Goal: Information Seeking & Learning: Learn about a topic

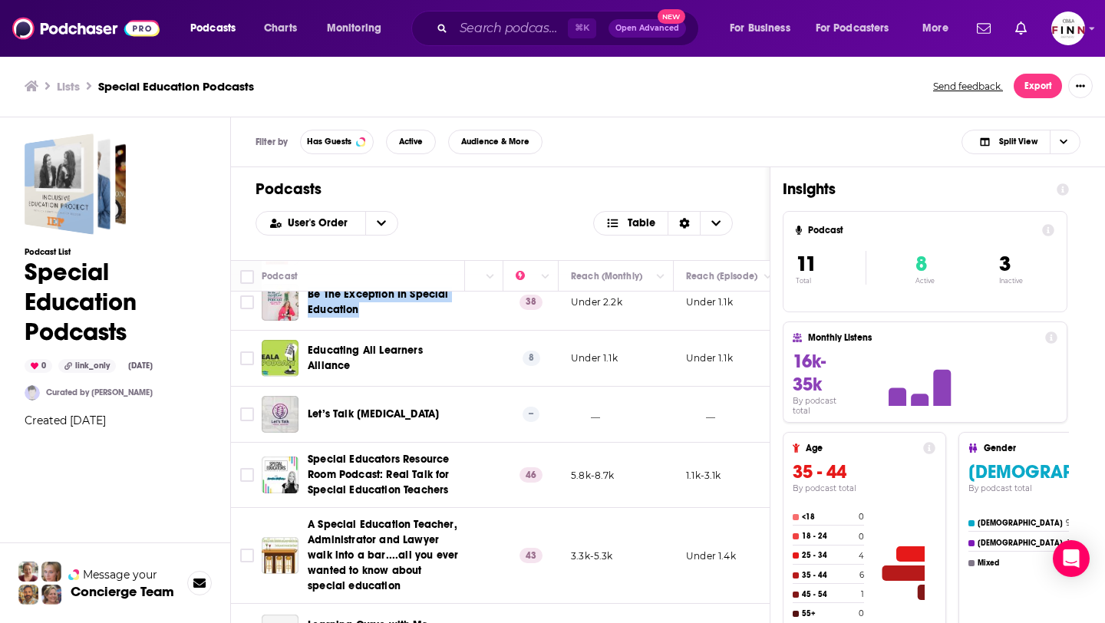
scroll to position [348, 376]
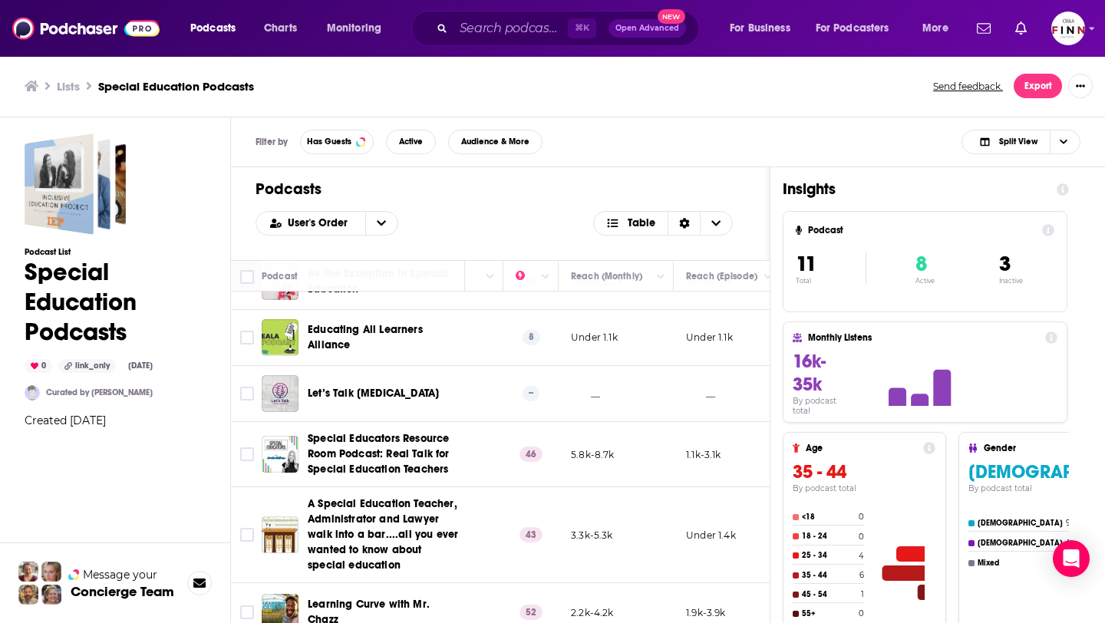
click at [554, 177] on div "Podcasts User's Order Table" at bounding box center [500, 213] width 538 height 93
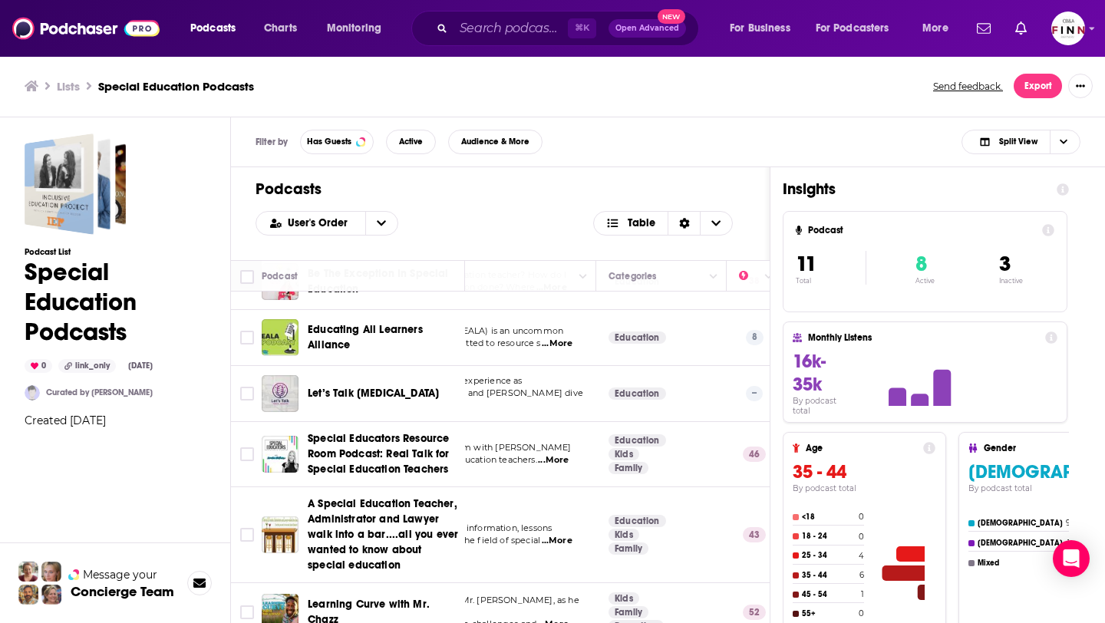
scroll to position [348, 0]
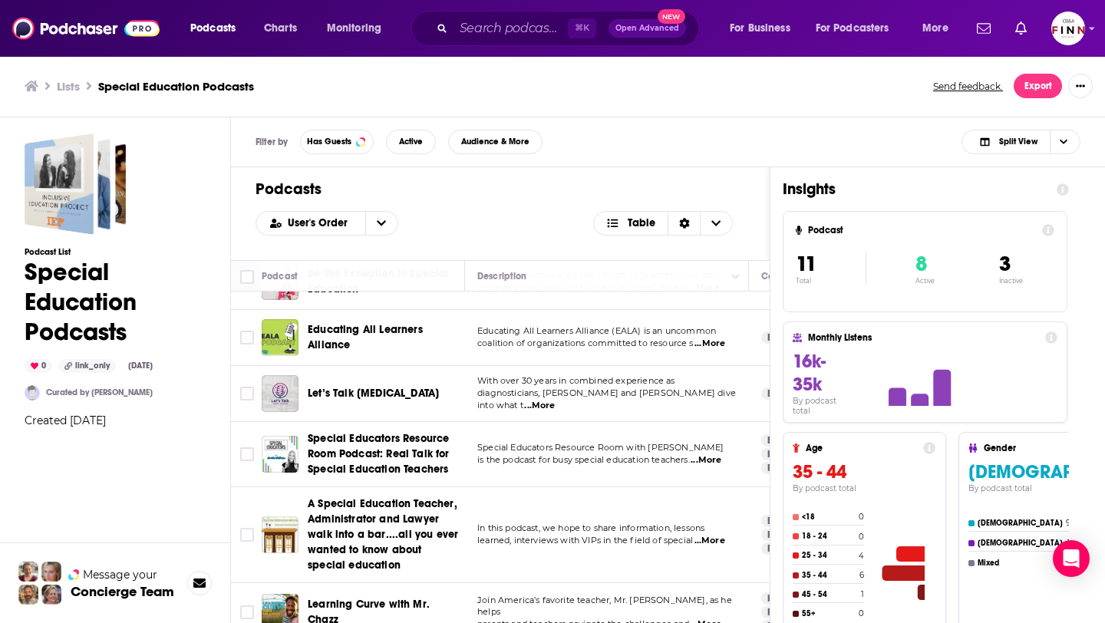
click at [708, 618] on span "...More" at bounding box center [705, 624] width 31 height 12
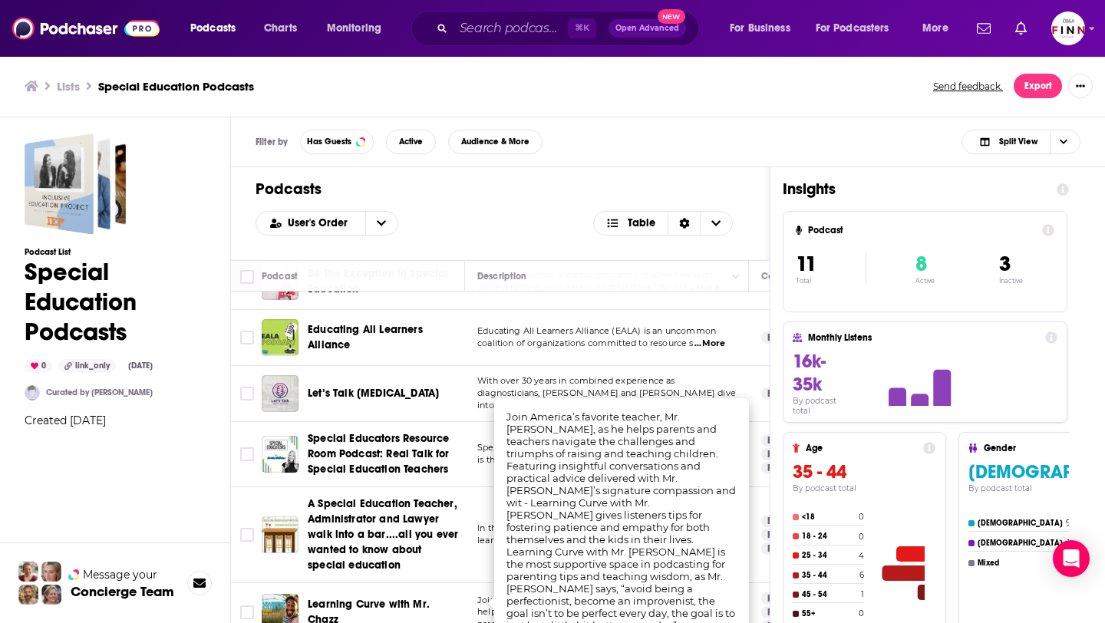
click at [346, 598] on span "Learning Curve with Mr. Chazz" at bounding box center [369, 612] width 122 height 28
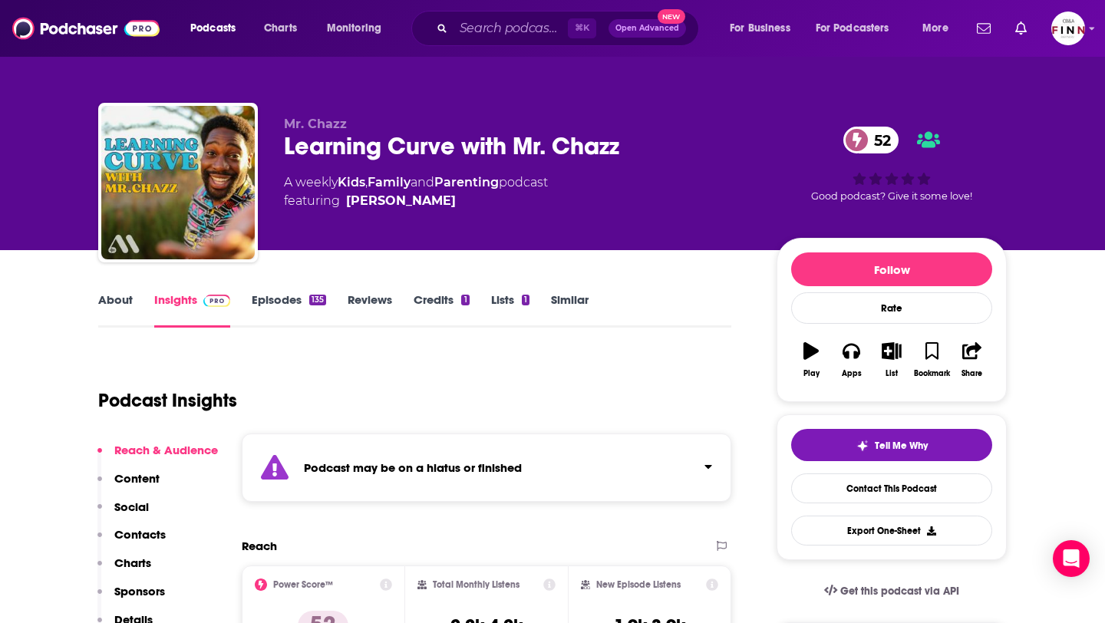
click at [304, 298] on link "Episodes 135" at bounding box center [289, 309] width 74 height 35
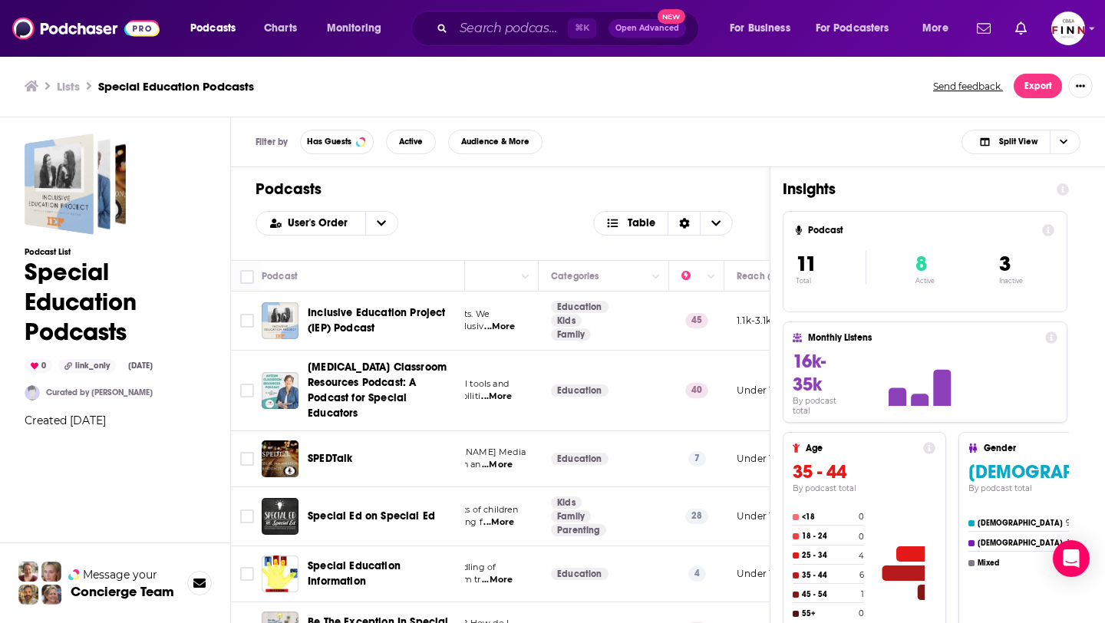
scroll to position [0, 216]
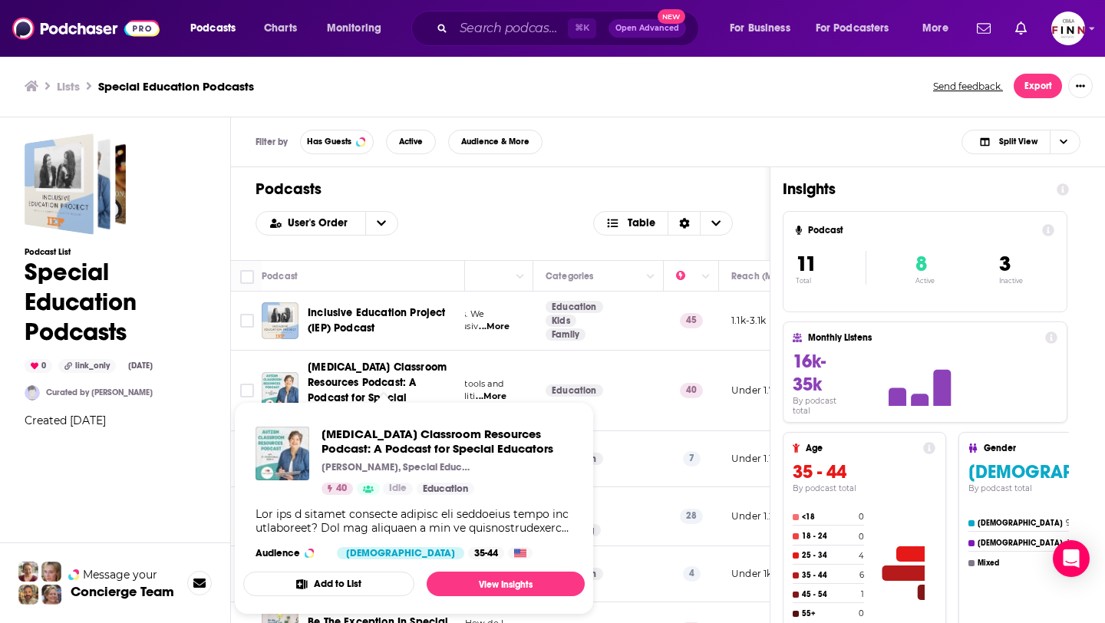
click at [337, 363] on span "Autism Classroom Resources Podcast: A Podcast for Special Educators" at bounding box center [377, 390] width 139 height 59
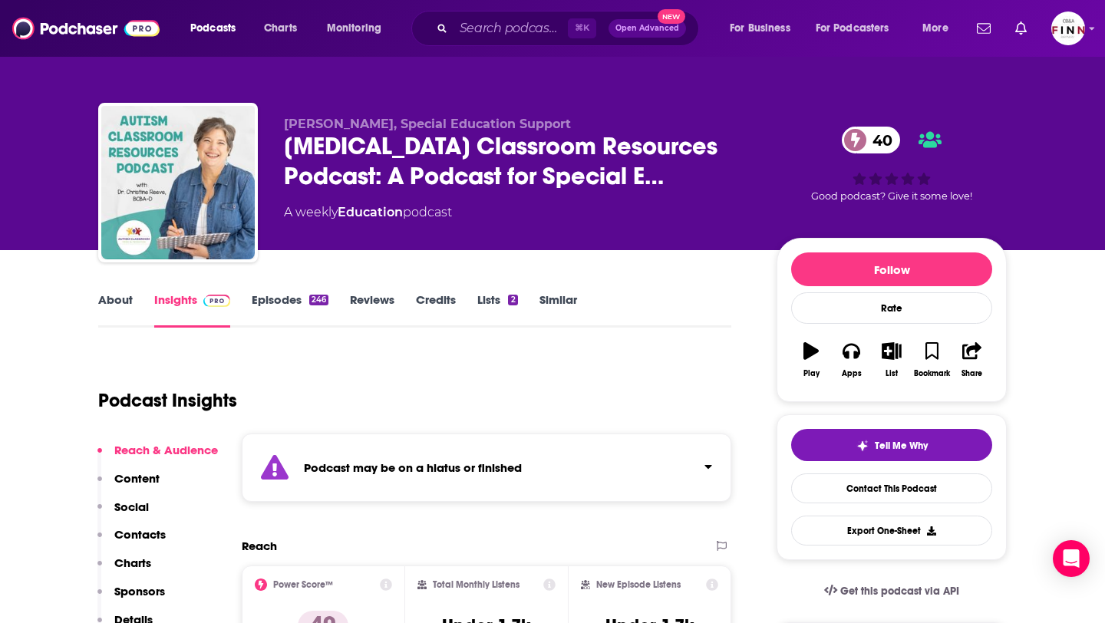
click at [282, 303] on link "Episodes 246" at bounding box center [290, 309] width 77 height 35
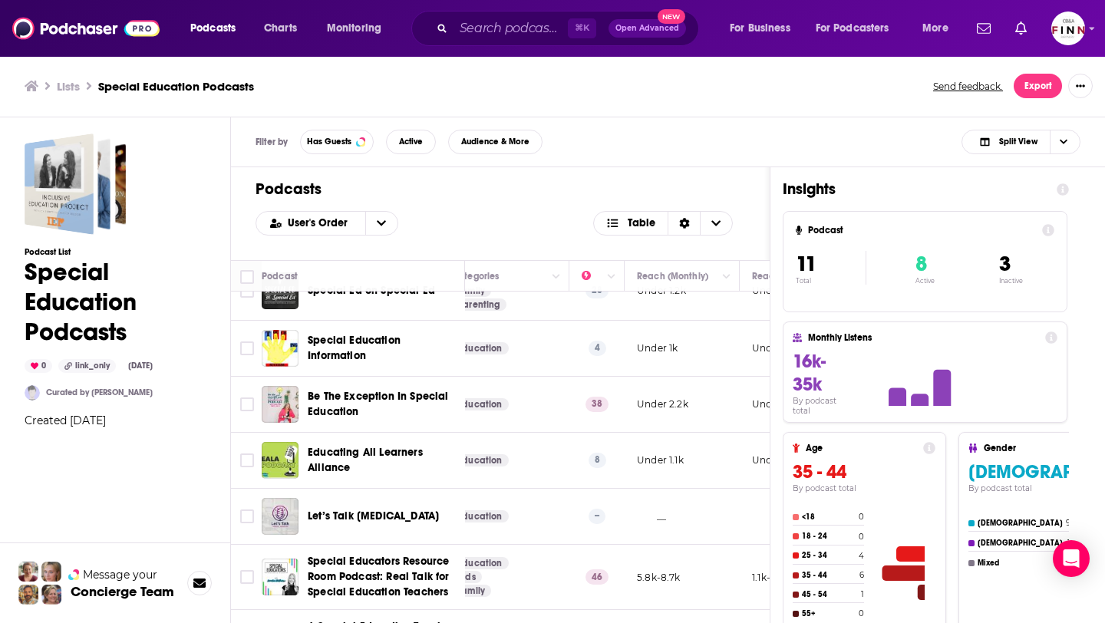
scroll to position [227, 310]
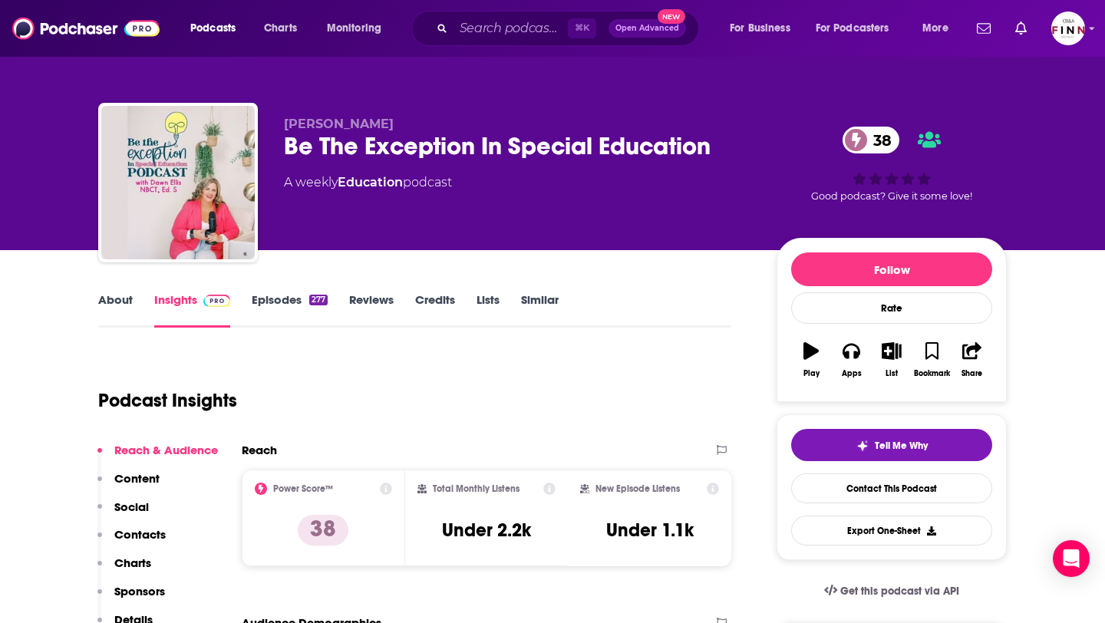
click at [292, 302] on link "Episodes 277" at bounding box center [290, 309] width 76 height 35
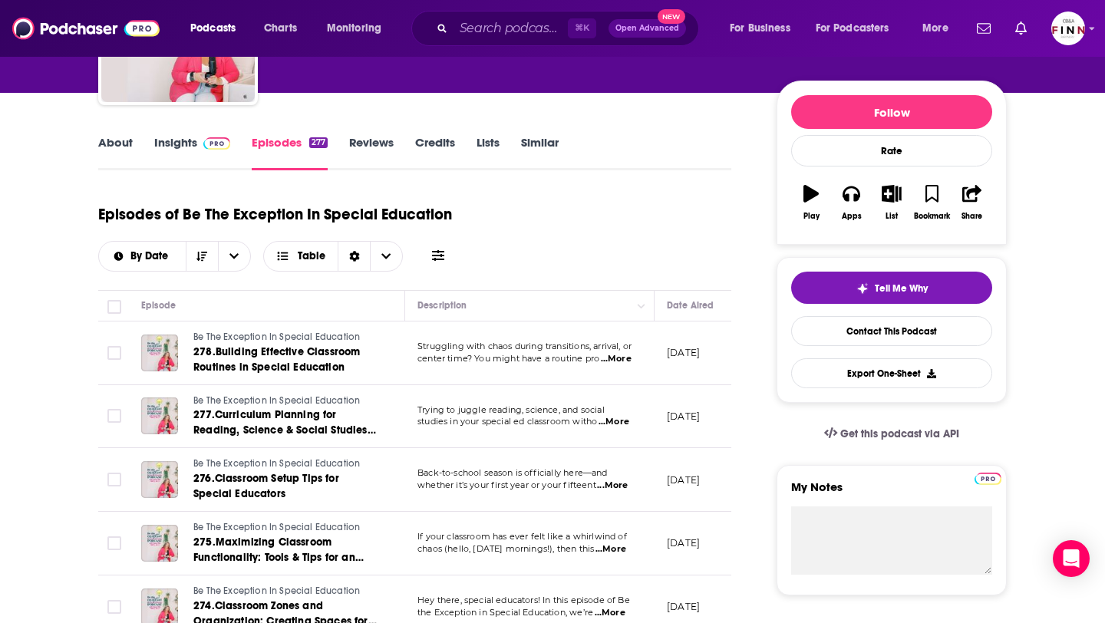
scroll to position [162, 0]
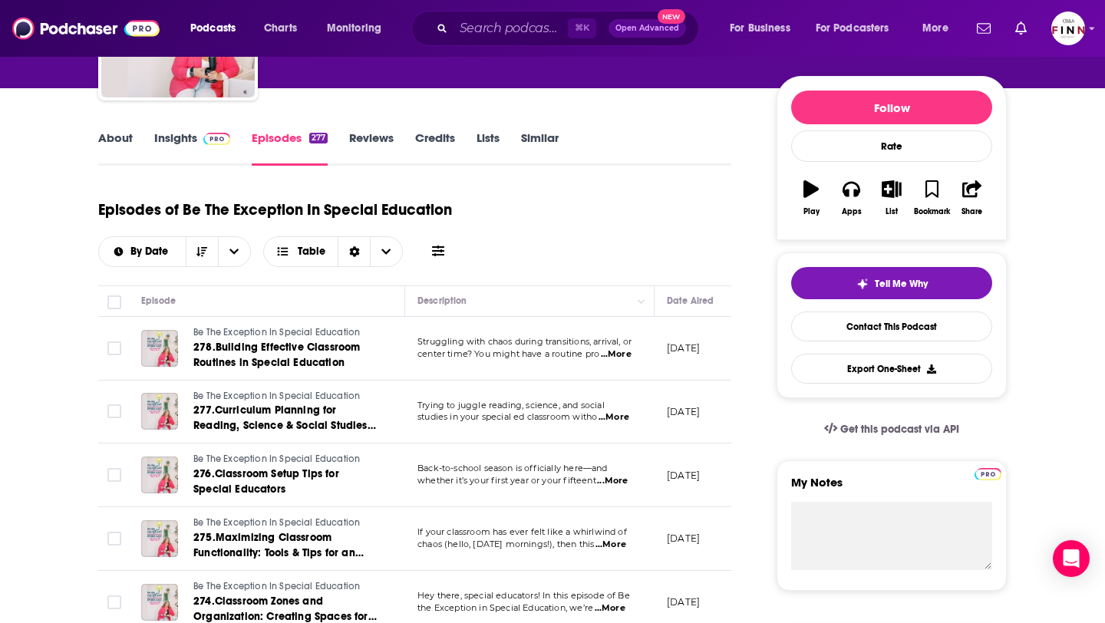
click at [611, 351] on span "...More" at bounding box center [616, 354] width 31 height 12
click at [601, 279] on div "Episodes of Be The Exception In Special Education By Date Table" at bounding box center [414, 238] width 633 height 96
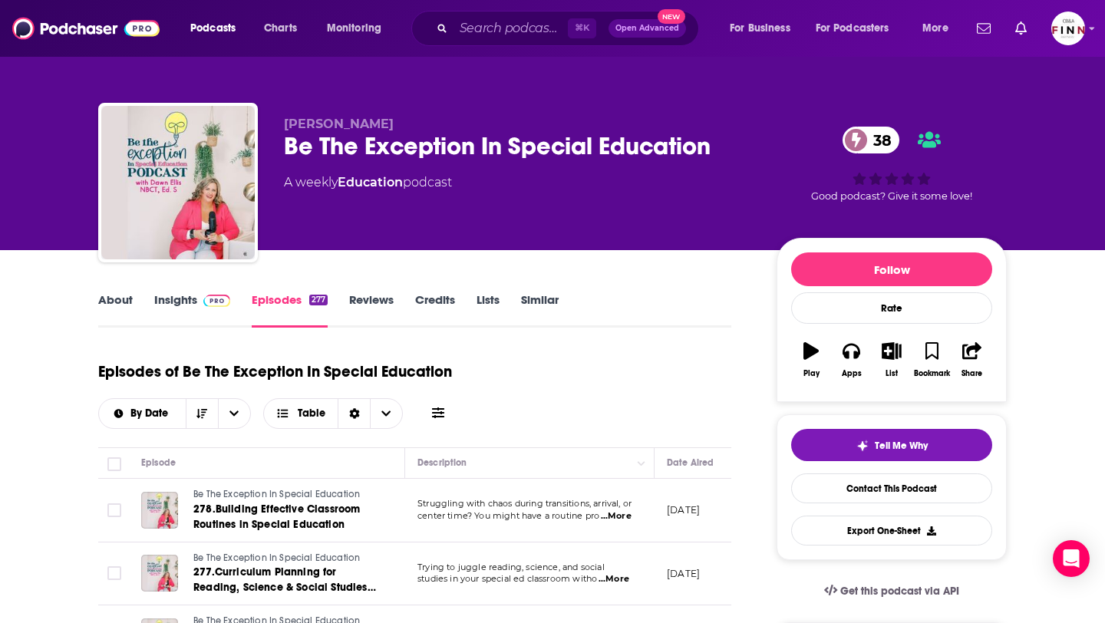
scroll to position [25, 0]
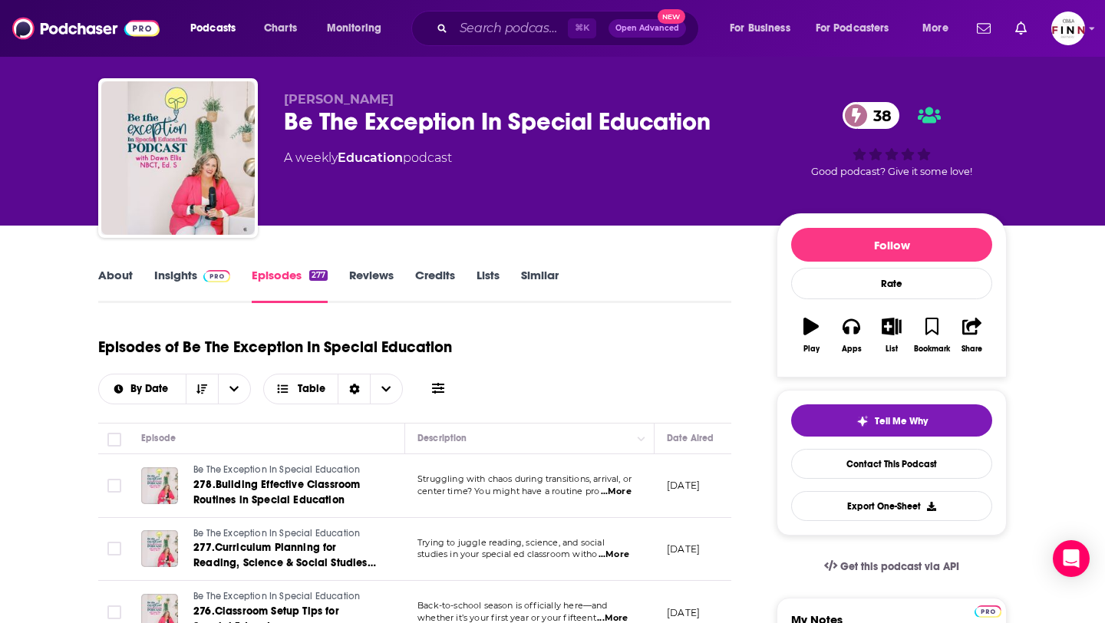
click at [197, 270] on span at bounding box center [213, 275] width 33 height 15
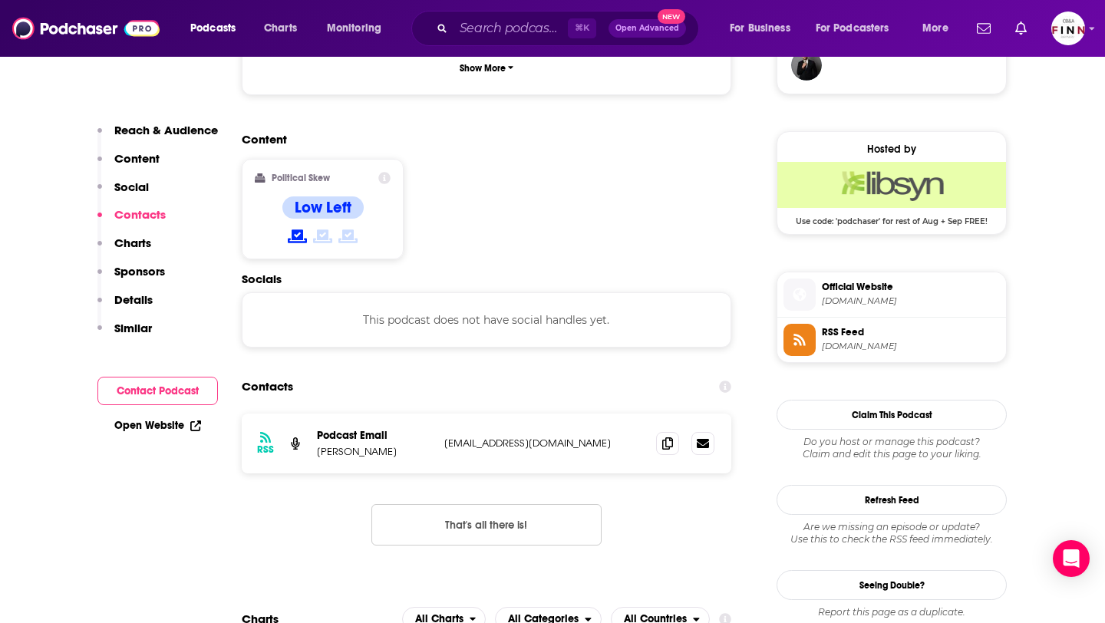
scroll to position [1174, 0]
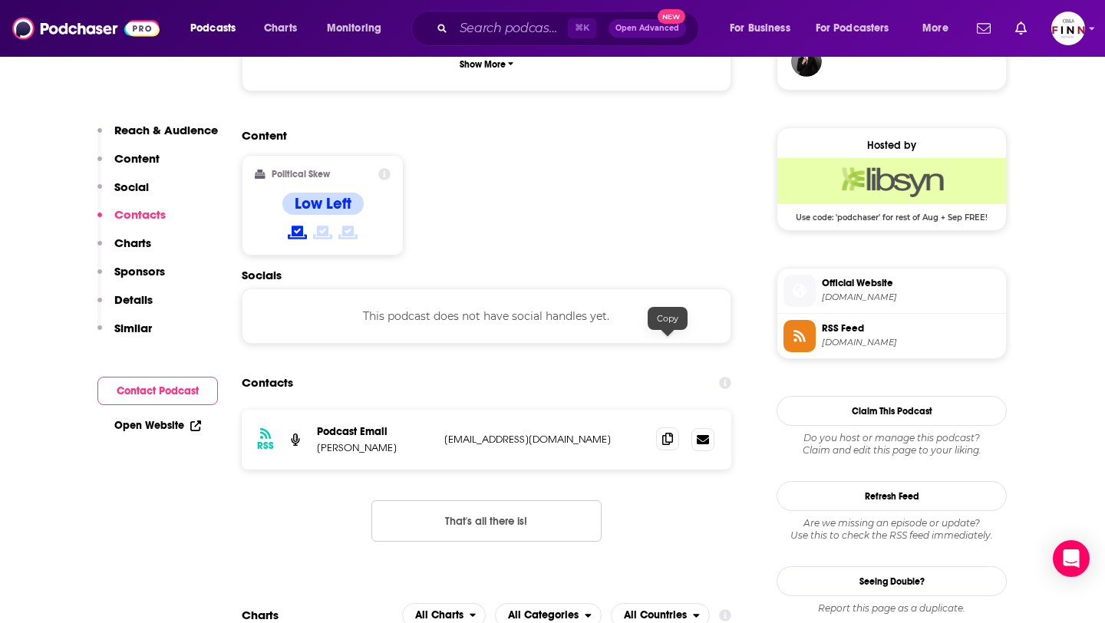
click at [659, 427] on span at bounding box center [667, 438] width 23 height 23
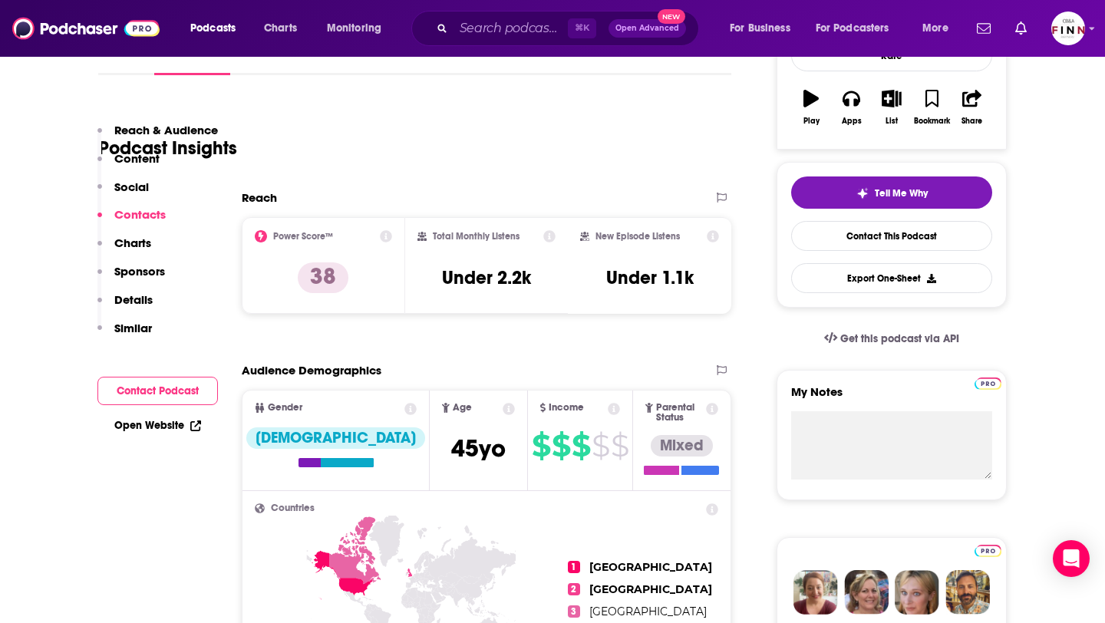
scroll to position [0, 0]
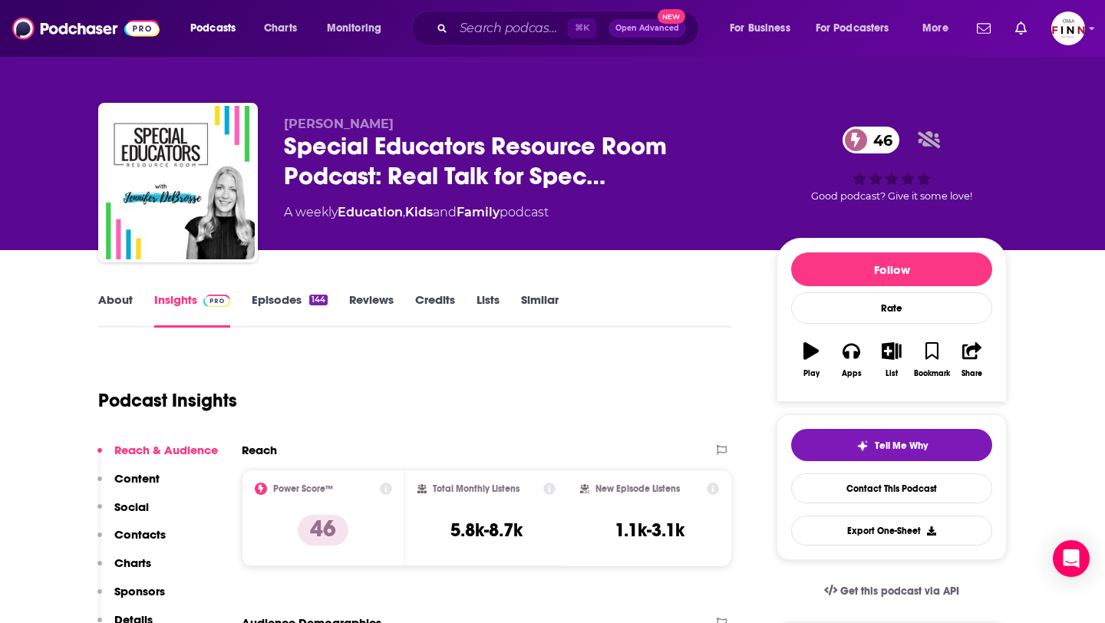
click at [285, 290] on div "About Insights Episodes 144 Reviews Credits Lists Similar" at bounding box center [414, 309] width 633 height 38
click at [285, 303] on link "Episodes 144" at bounding box center [290, 309] width 76 height 35
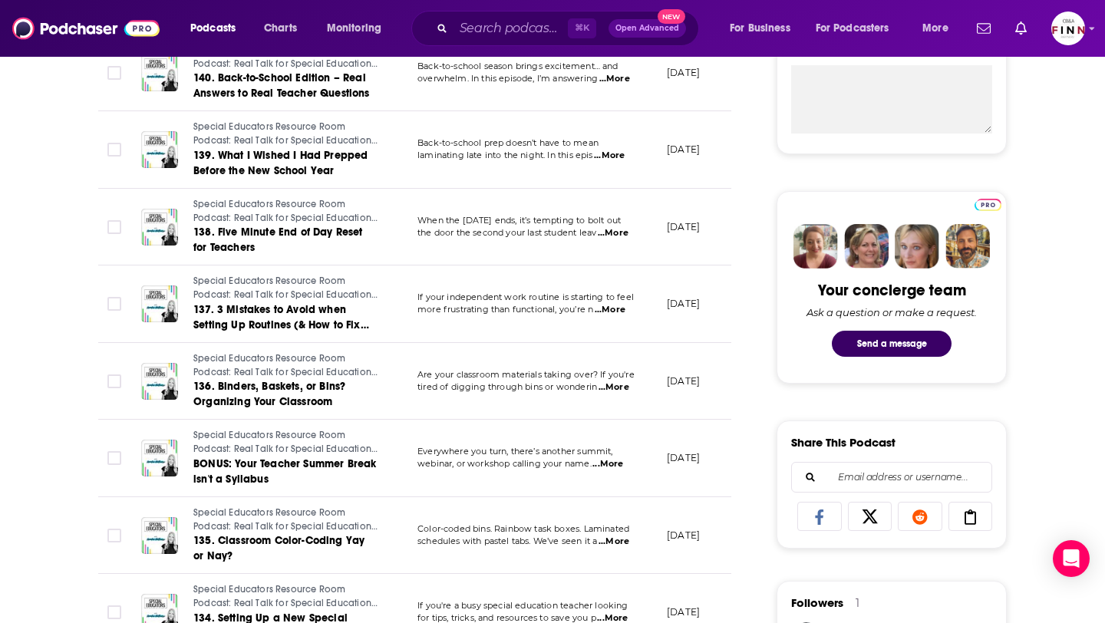
scroll to position [600, 0]
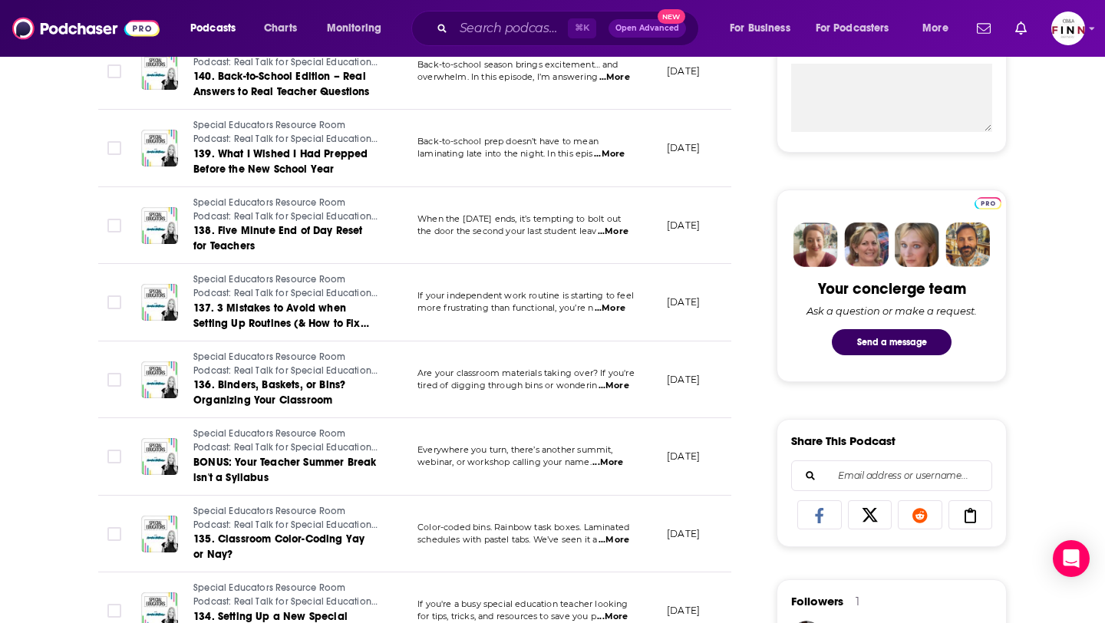
click at [621, 238] on span "...More" at bounding box center [613, 232] width 31 height 12
click at [660, 237] on td "July 25, 2025" at bounding box center [704, 225] width 100 height 77
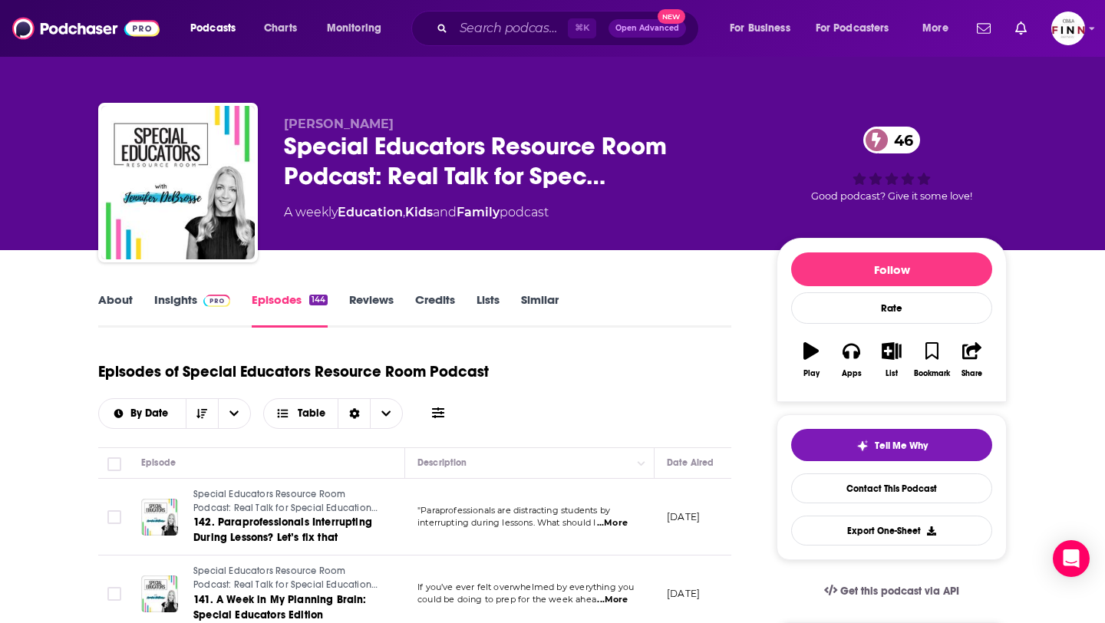
click at [178, 299] on link "Insights" at bounding box center [192, 309] width 76 height 35
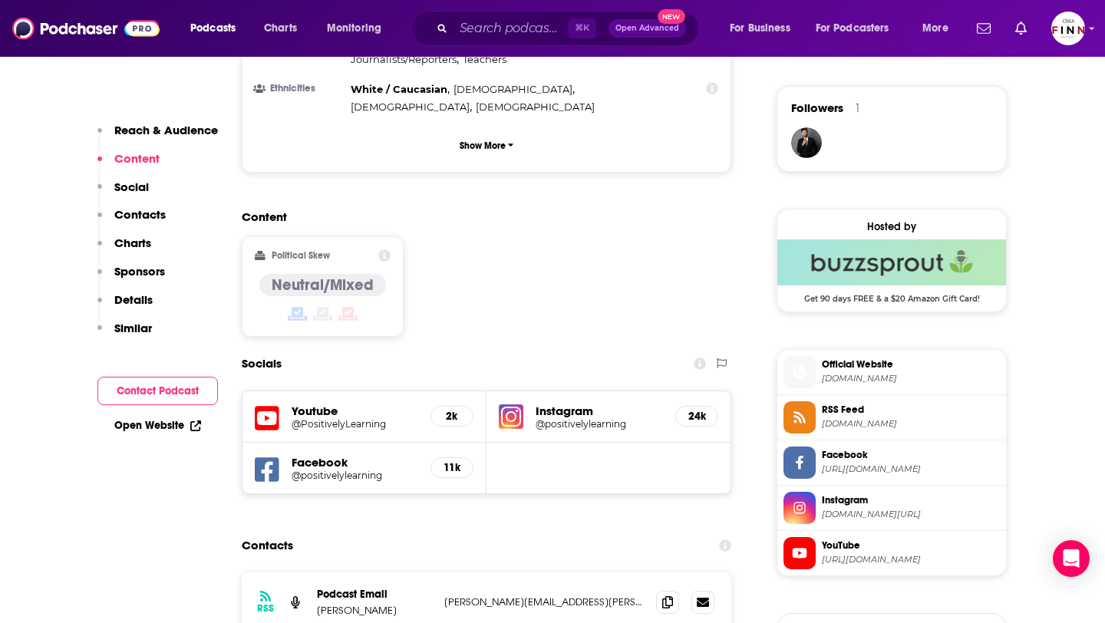
scroll to position [1111, 0]
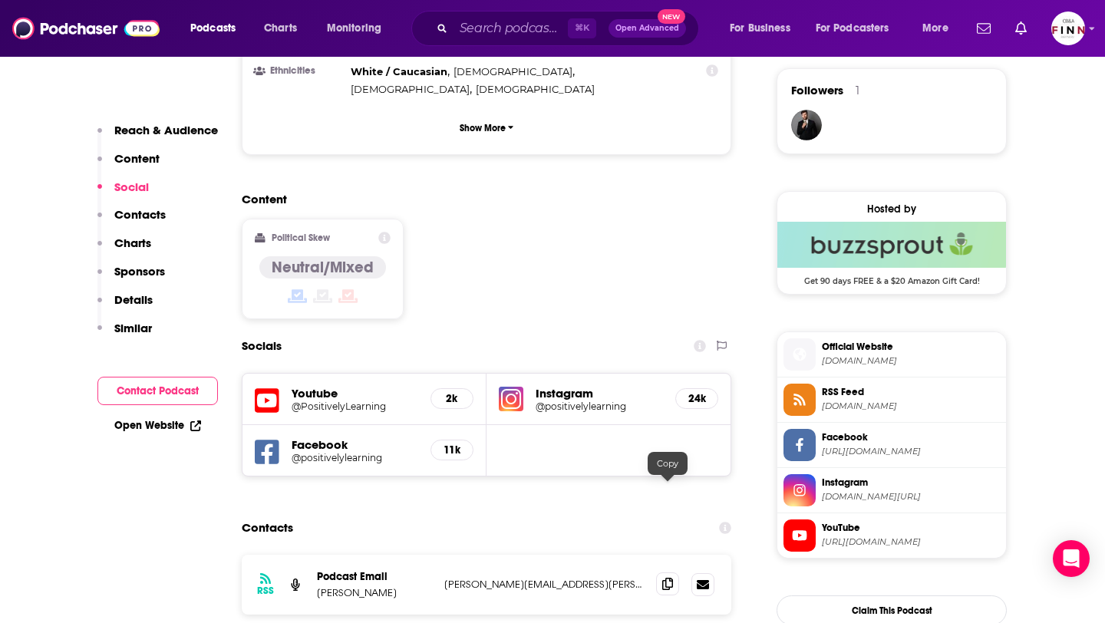
click at [673, 572] on span at bounding box center [667, 583] width 23 height 23
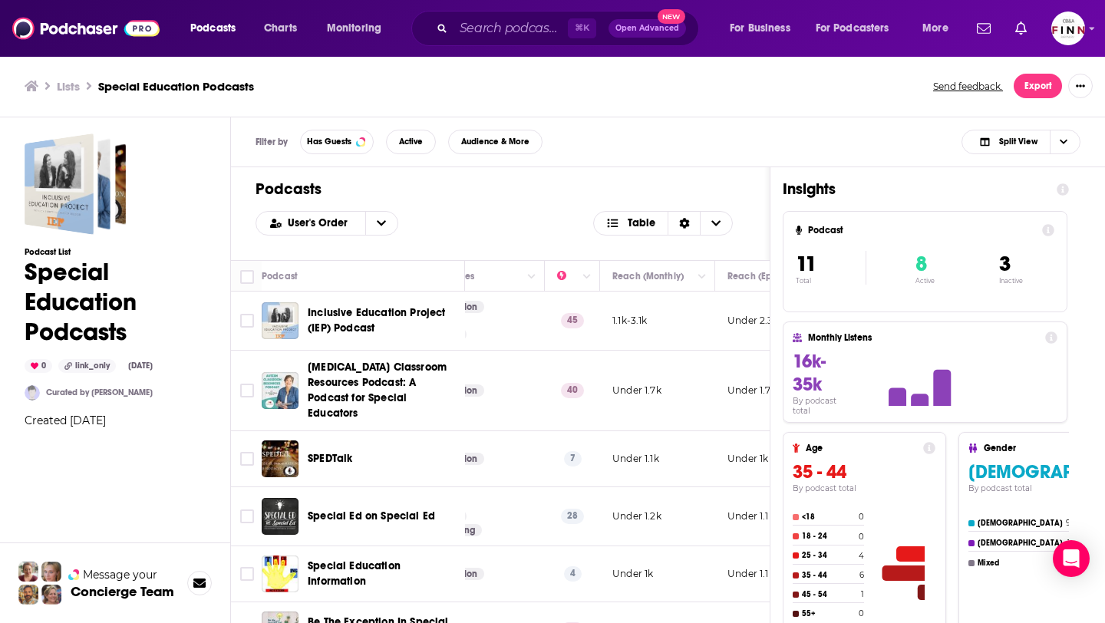
scroll to position [0, 318]
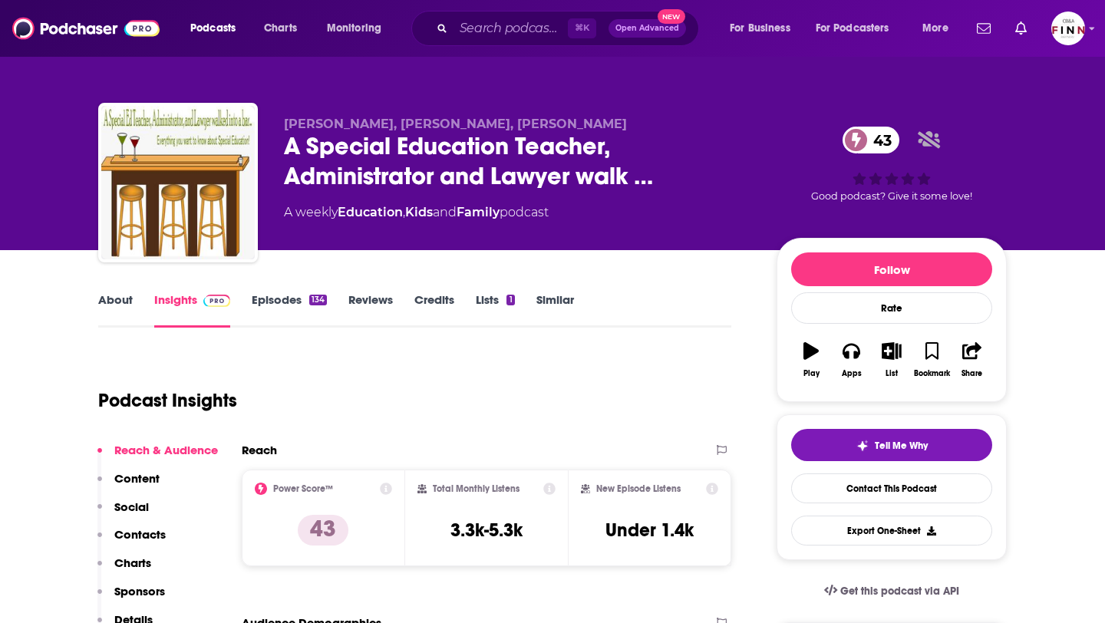
click at [288, 292] on link "Episodes 134" at bounding box center [289, 309] width 75 height 35
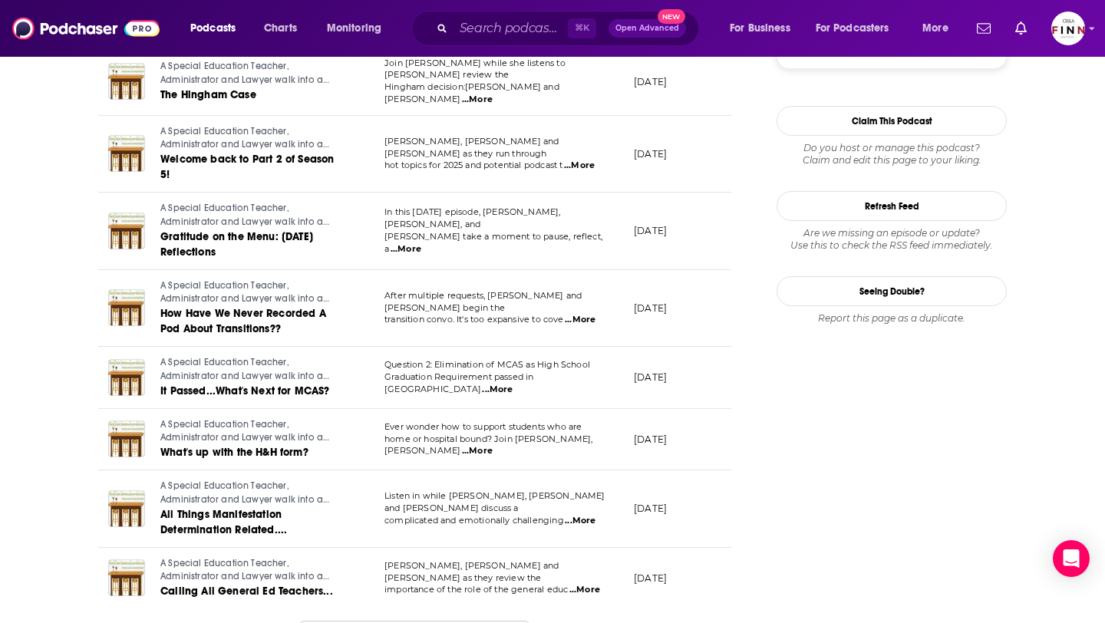
scroll to position [1696, 0]
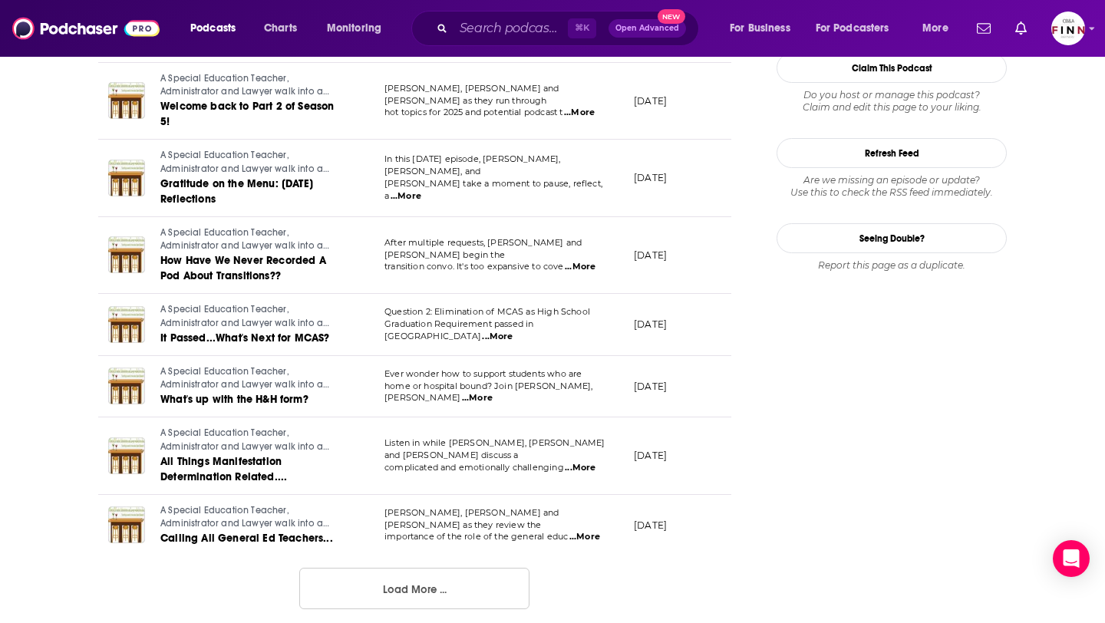
click at [459, 568] on button "Load More ..." at bounding box center [414, 588] width 230 height 41
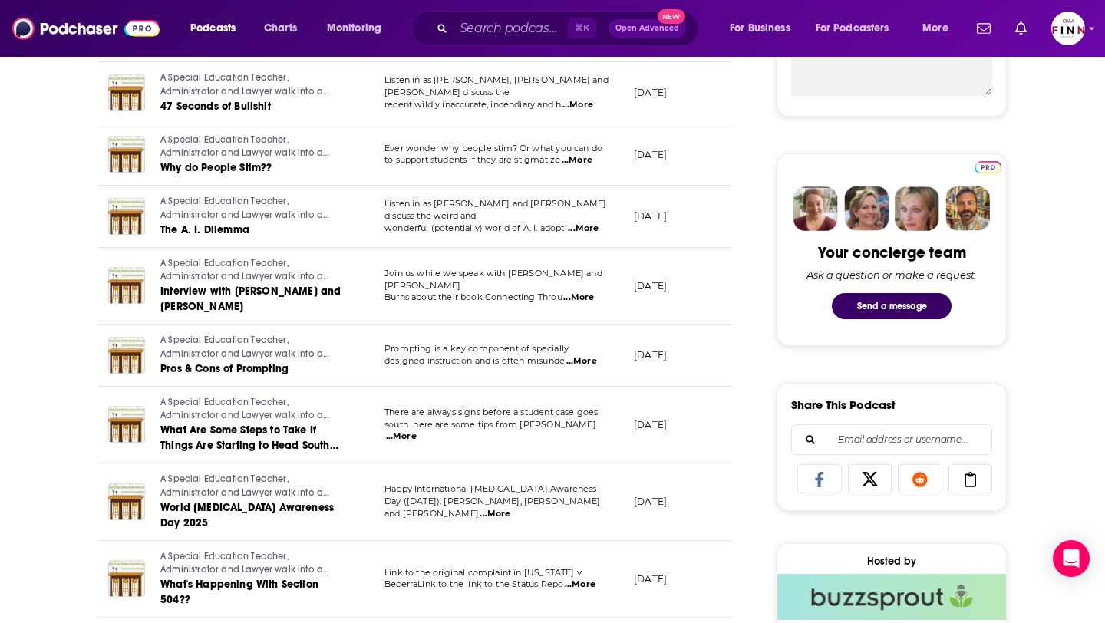
scroll to position [0, 0]
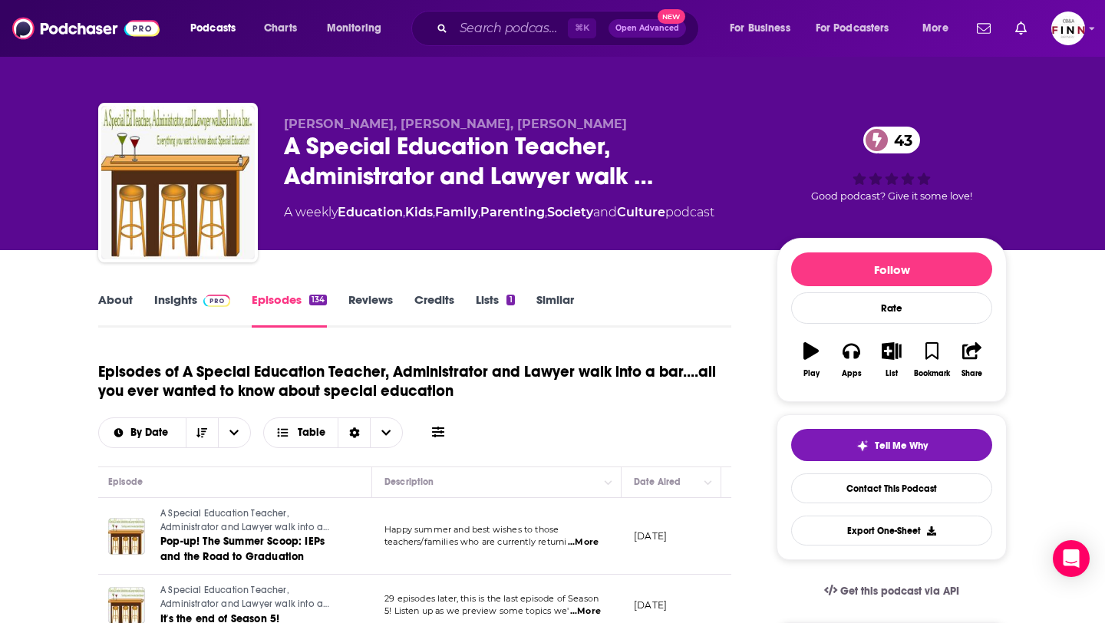
click at [170, 302] on link "Insights" at bounding box center [192, 309] width 76 height 35
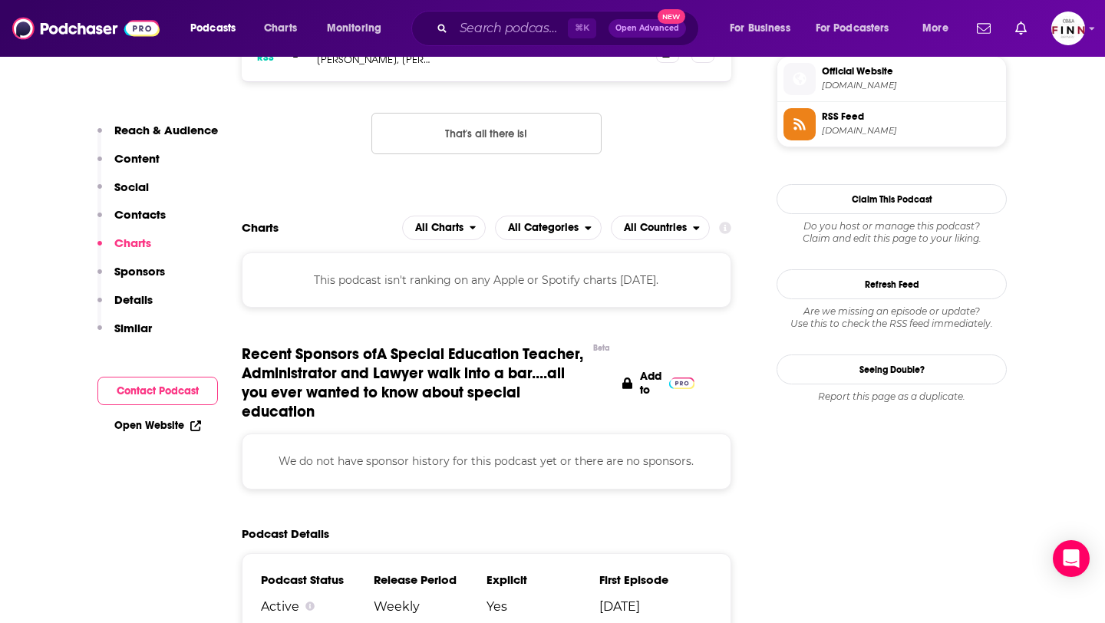
scroll to position [995, 0]
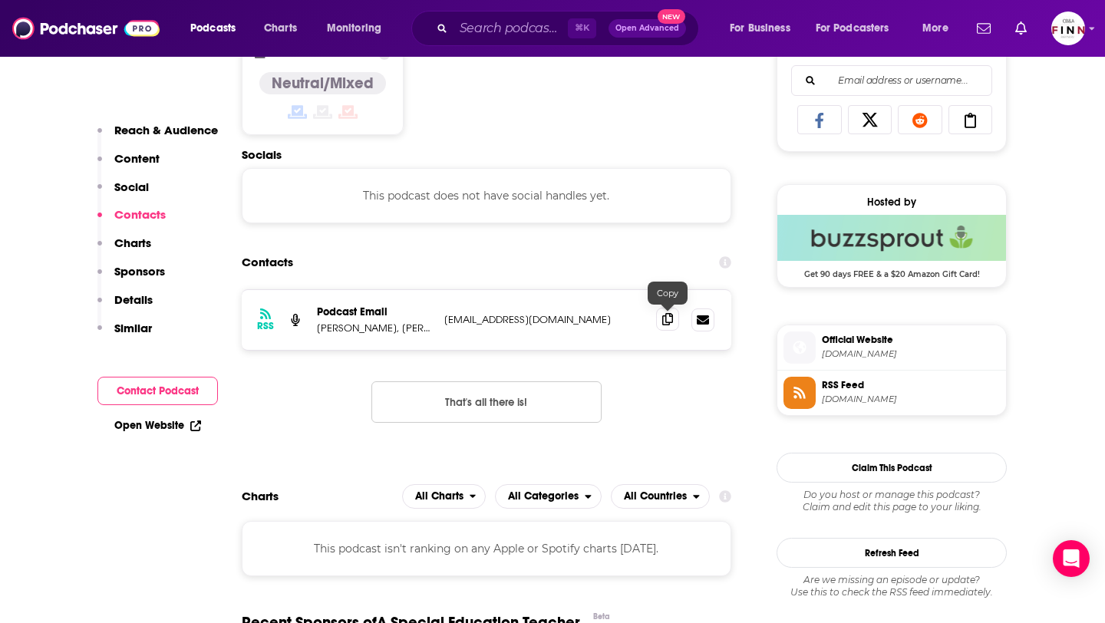
click at [657, 316] on span at bounding box center [667, 319] width 23 height 23
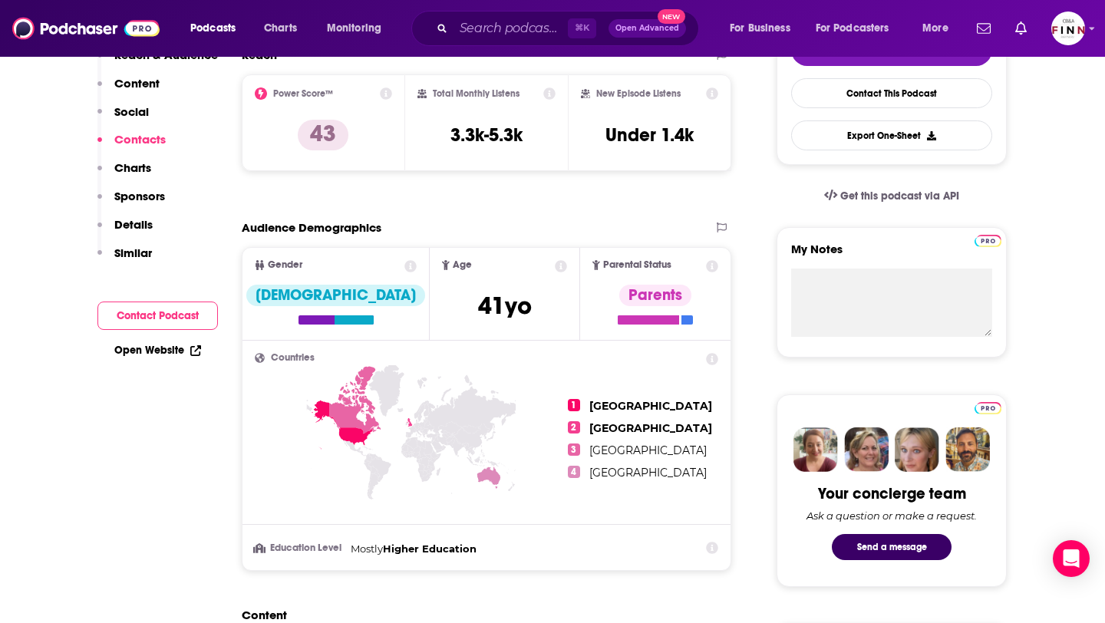
scroll to position [0, 0]
